Goal: Complete application form

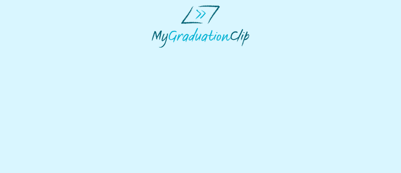
select select "**********"
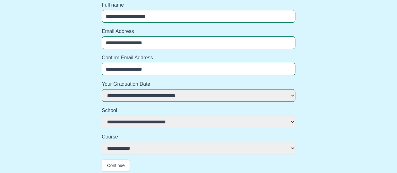
scroll to position [64, 0]
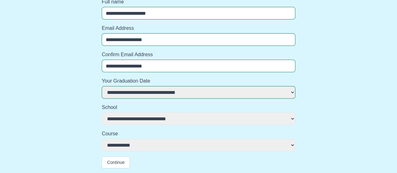
click at [141, 148] on select "**********" at bounding box center [198, 145] width 193 height 13
click at [113, 164] on button "Continue" at bounding box center [116, 162] width 28 height 12
